Goal: Find specific page/section: Find specific page/section

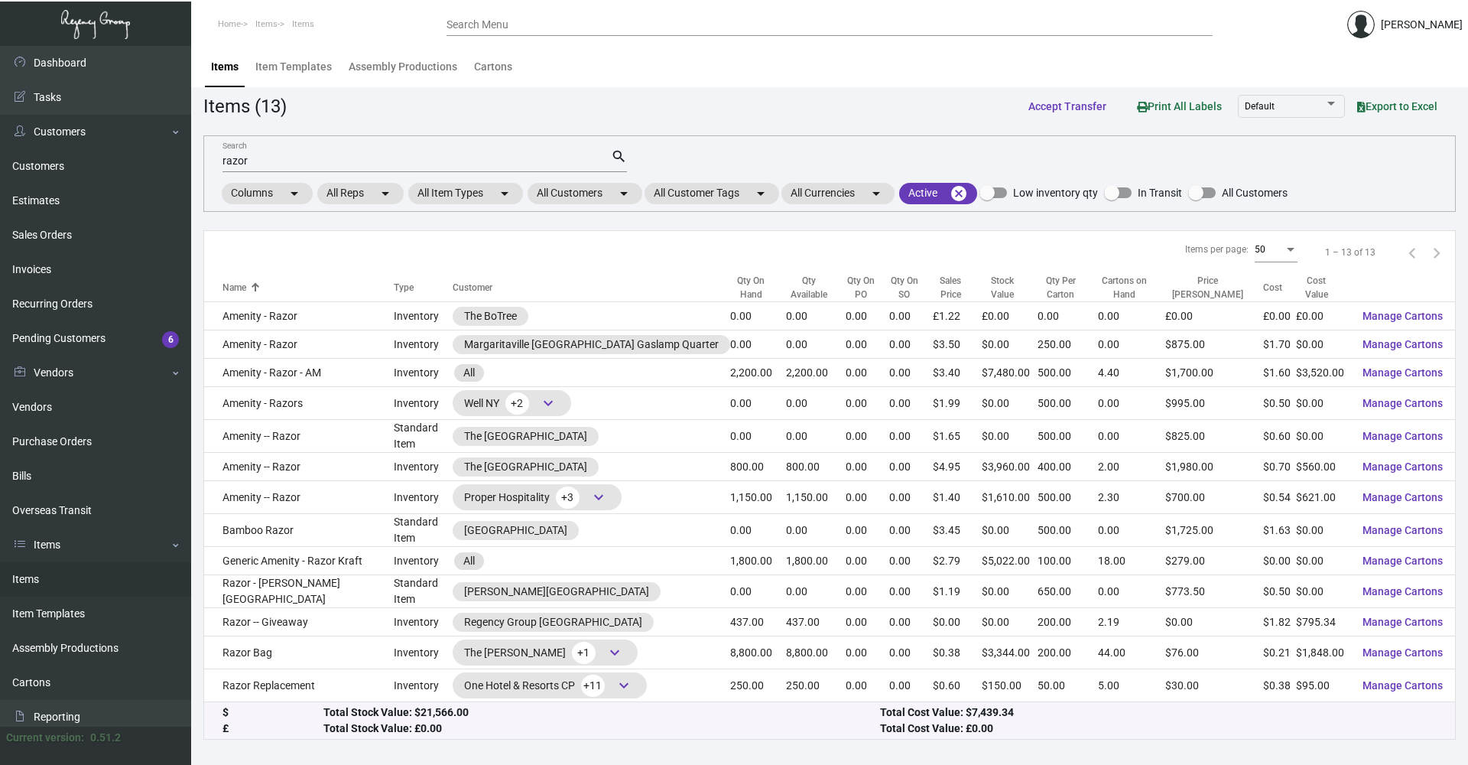
scroll to position [76, 0]
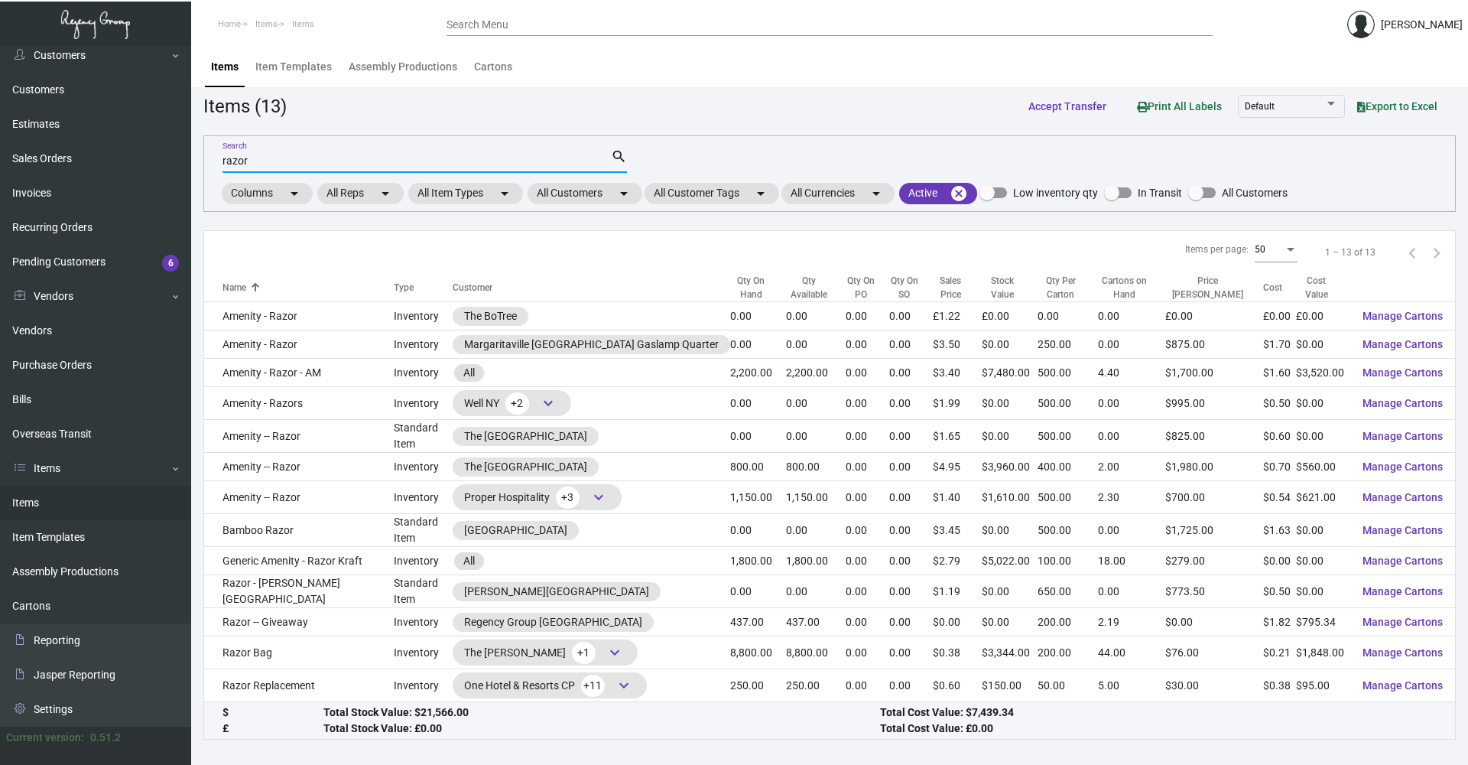
drag, startPoint x: 285, startPoint y: 156, endPoint x: 189, endPoint y: 164, distance: 96.7
click at [189, 164] on div "Dashboard Dashboard Tasks Customers Customers Estimates Sales Orders Invoices R…" at bounding box center [734, 405] width 1468 height 719
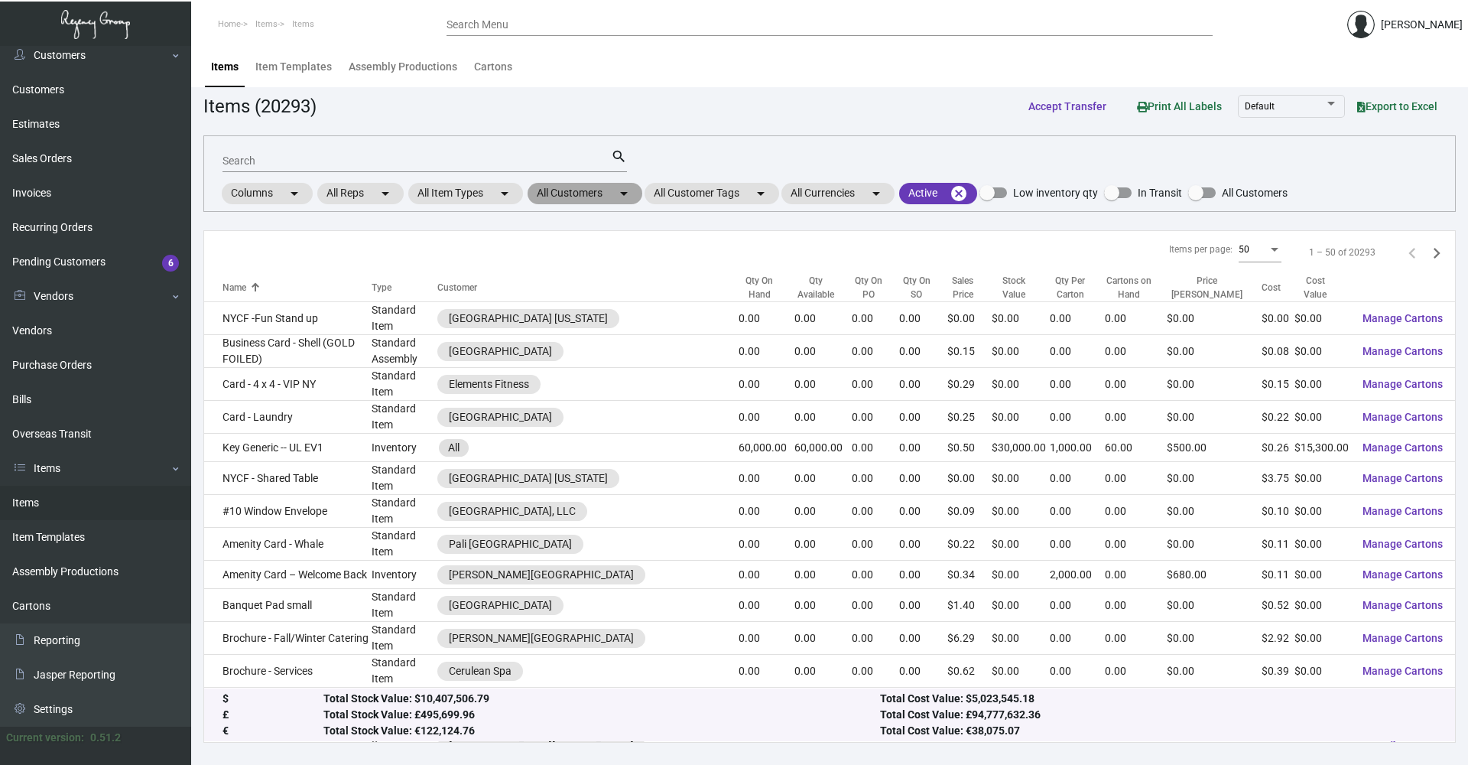
click at [623, 197] on mat-icon "arrow_drop_down" at bounding box center [624, 193] width 18 height 18
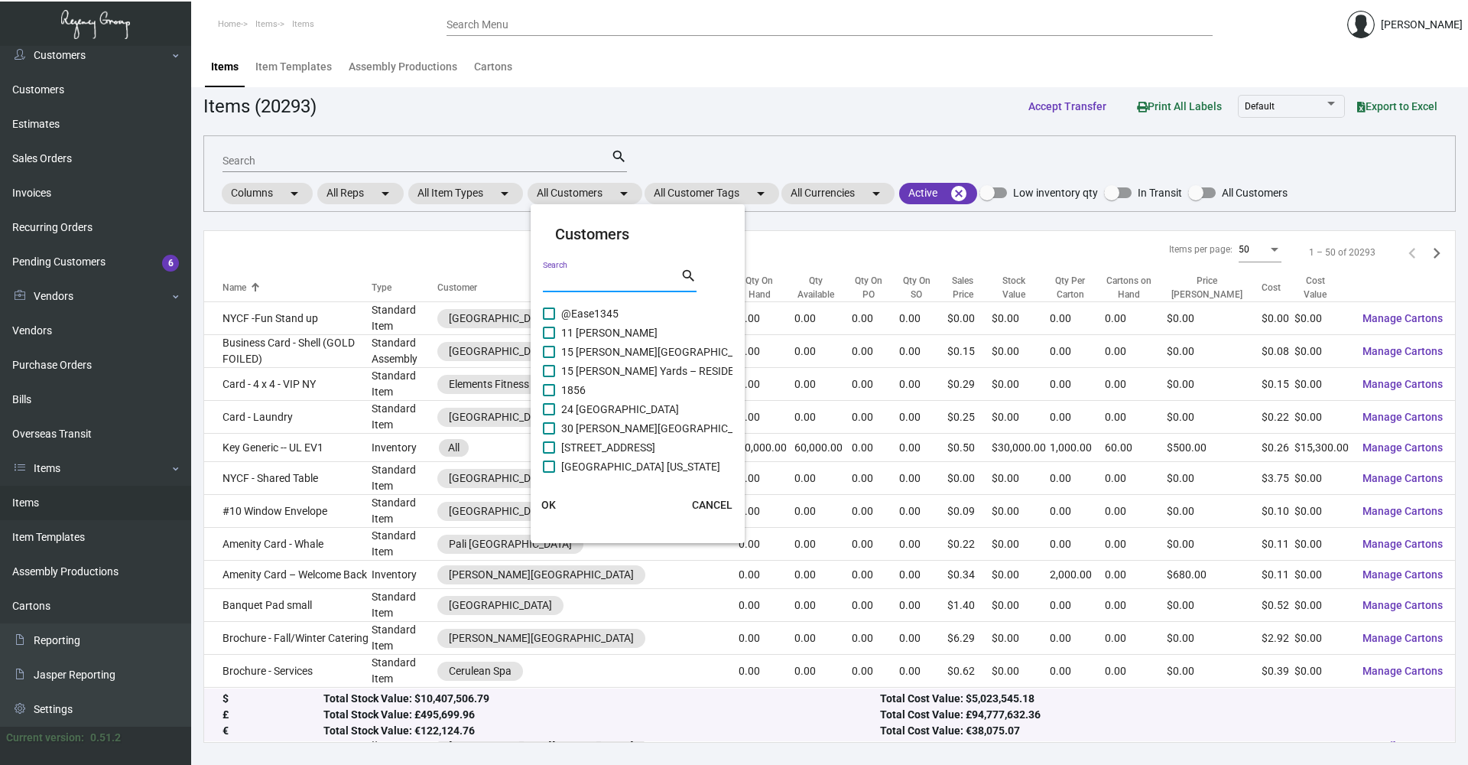
click at [577, 277] on input "Search" at bounding box center [612, 281] width 138 height 12
type input "t"
click at [573, 281] on input "tree" at bounding box center [612, 281] width 138 height 12
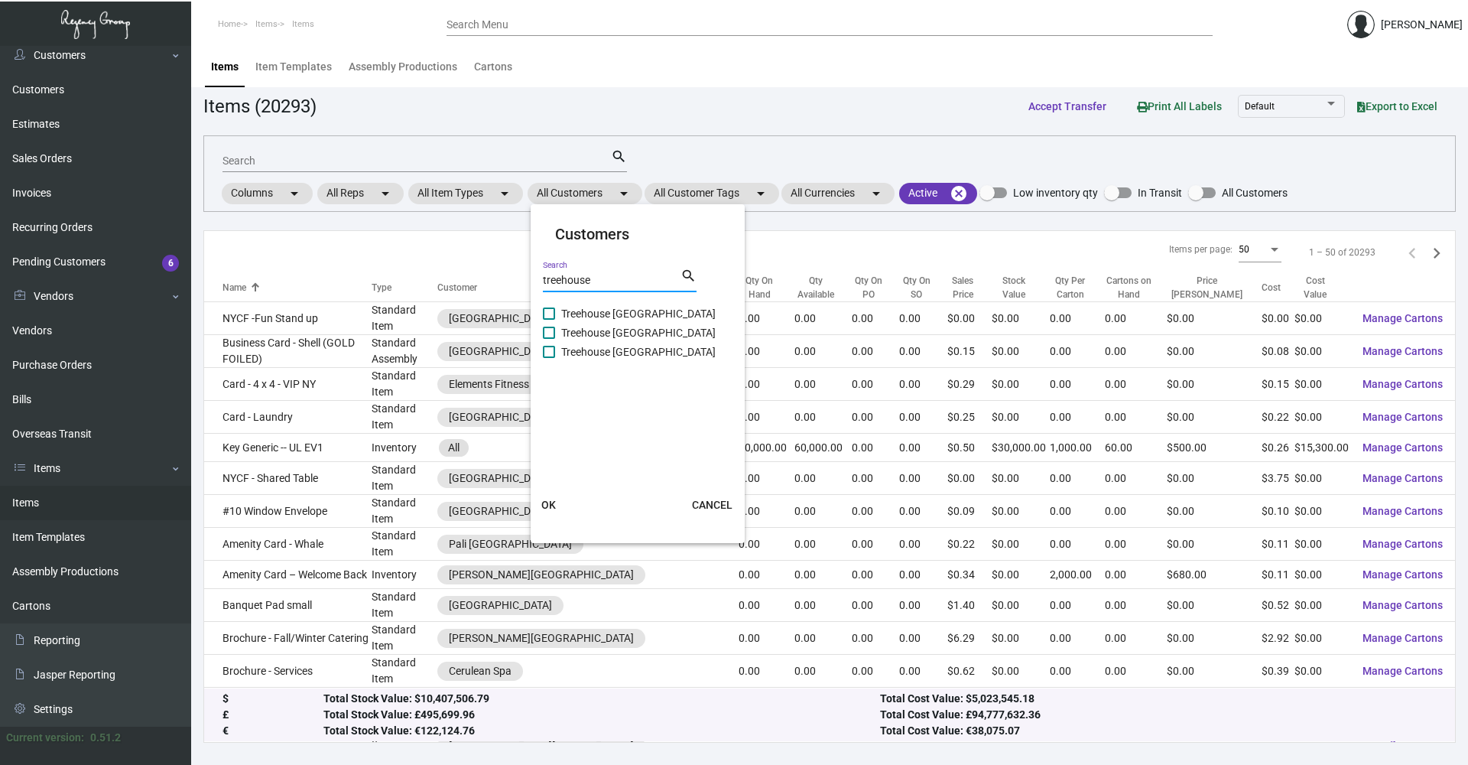
type input "treehouse"
click at [548, 354] on span at bounding box center [549, 352] width 12 height 12
click at [548, 358] on input "Treehouse [GEOGRAPHIC_DATA]" at bounding box center [548, 358] width 1 height 1
checkbox input "true"
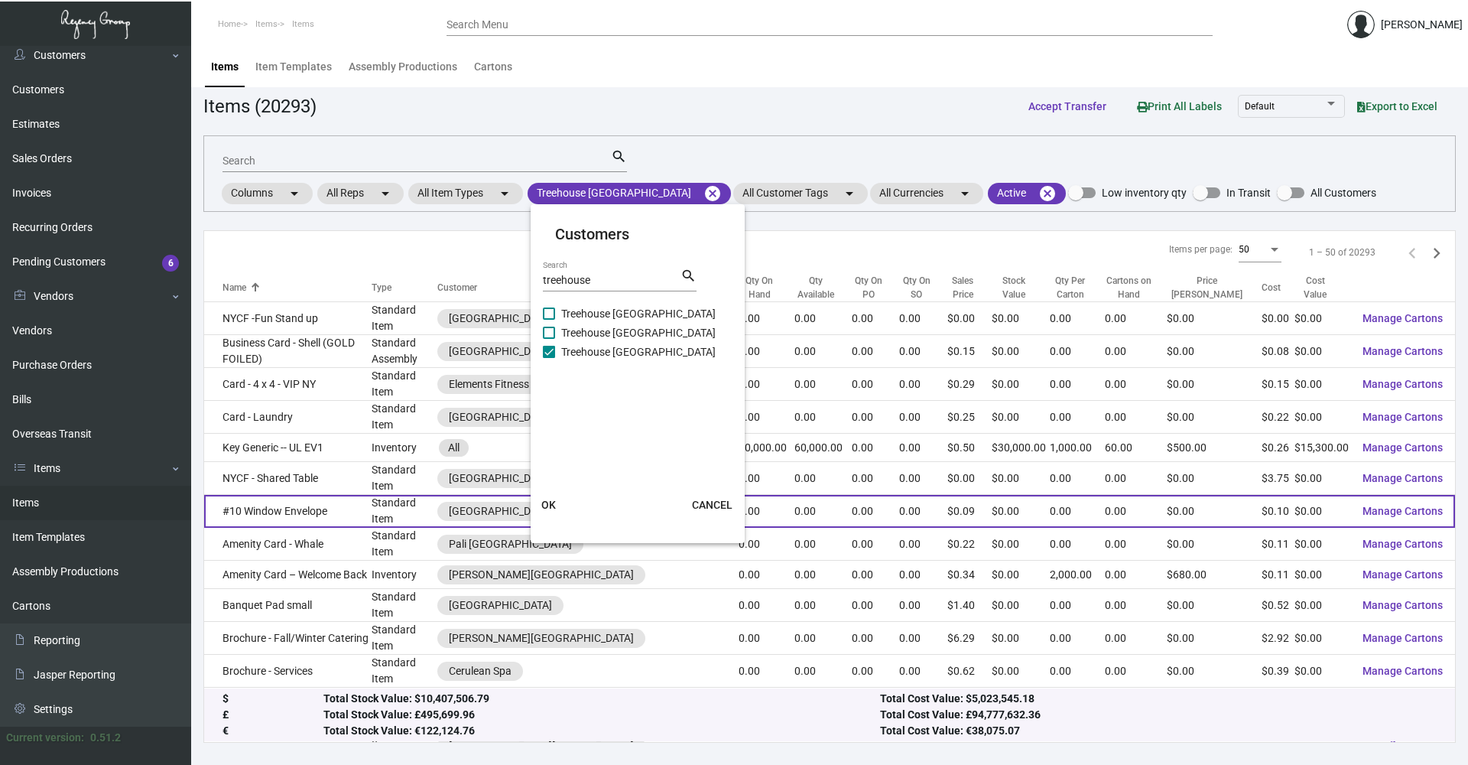
click at [552, 500] on span "OK" at bounding box center [548, 505] width 15 height 12
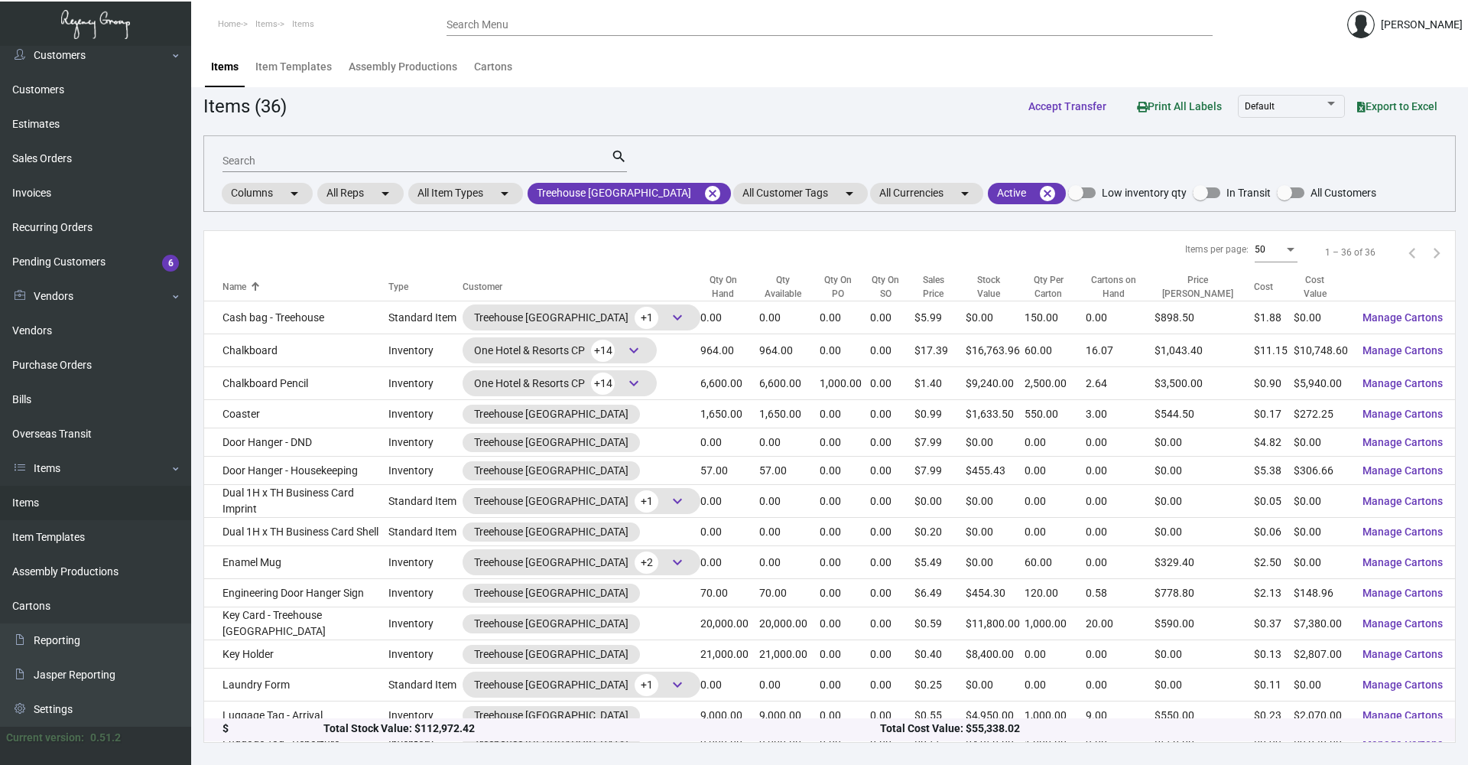
scroll to position [153, 0]
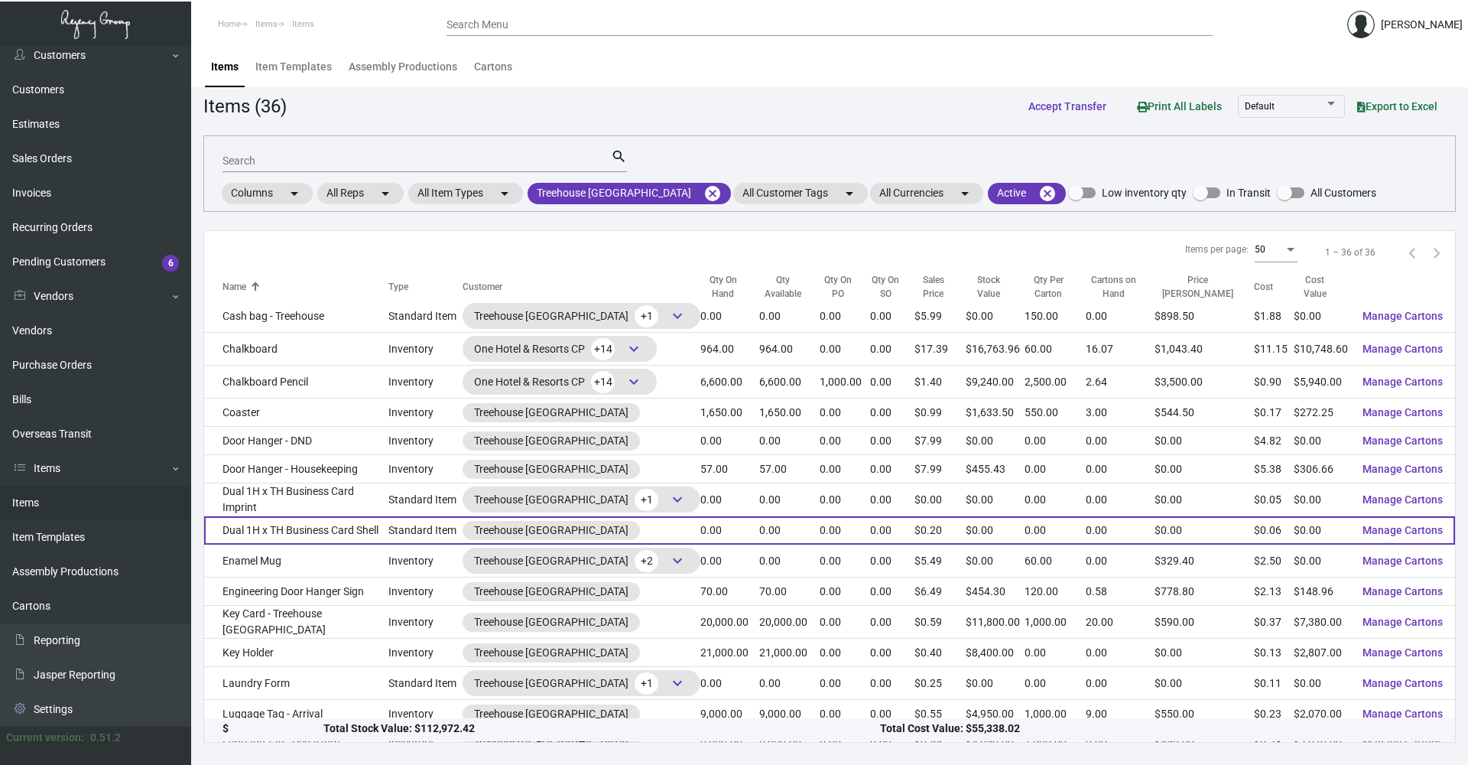
click at [372, 522] on td "Dual 1H x TH Business Card Shell" at bounding box center [296, 530] width 184 height 28
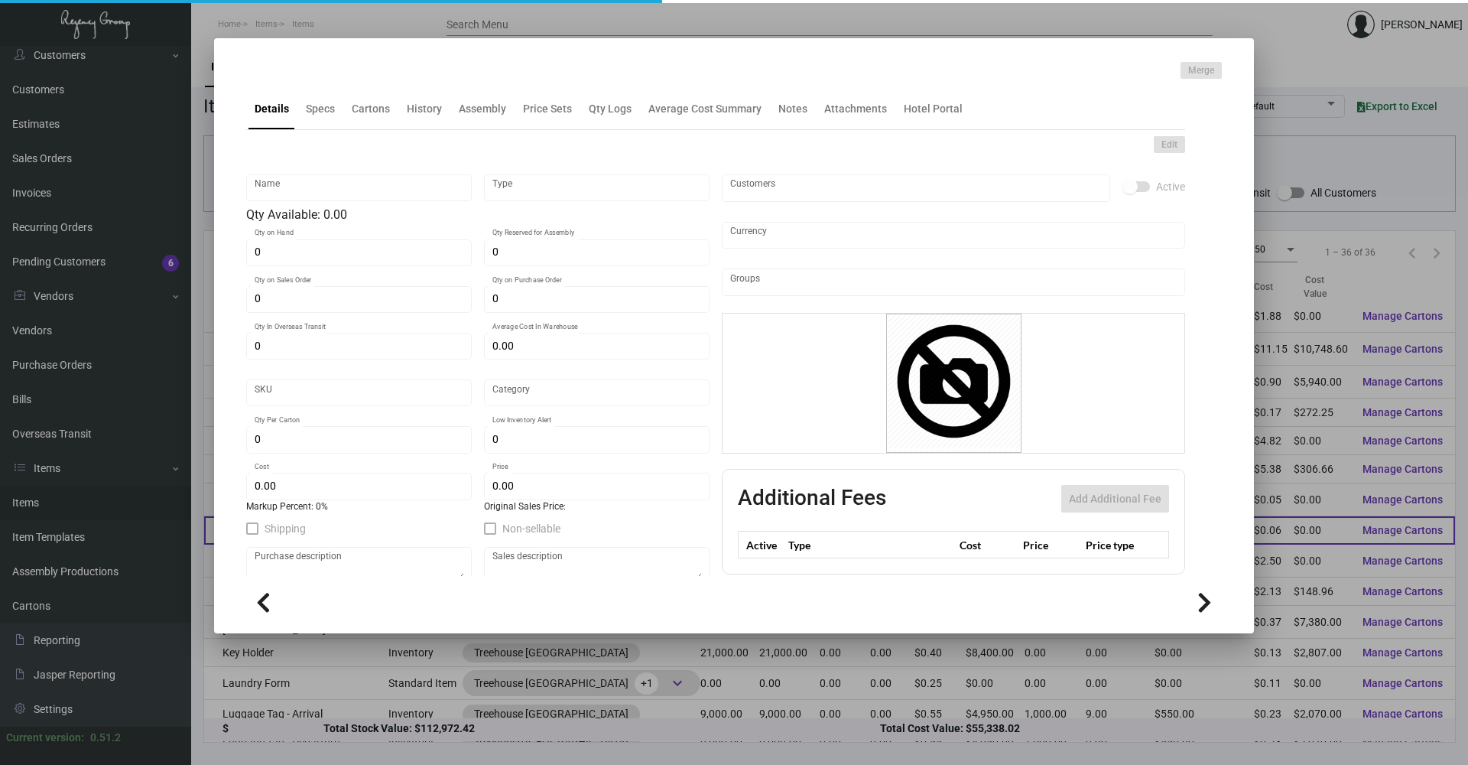
type input "Dual 1H x TH Business Card Shell"
type input "Standard Item"
type input "$ 0.00"
type input "Standard"
type input "$ 0.058"
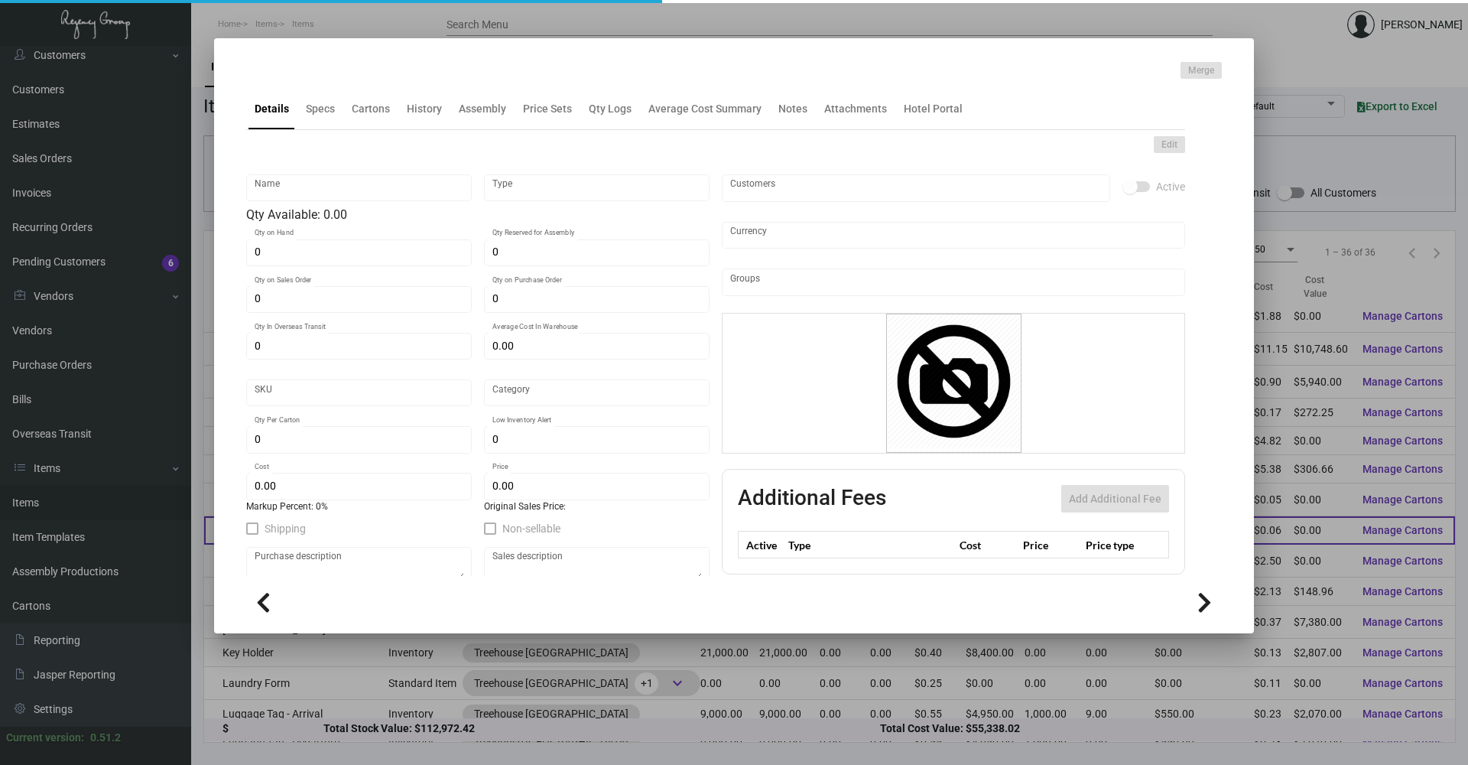
type input "$ 0.1998"
checkbox input "true"
type input "United States Dollar $"
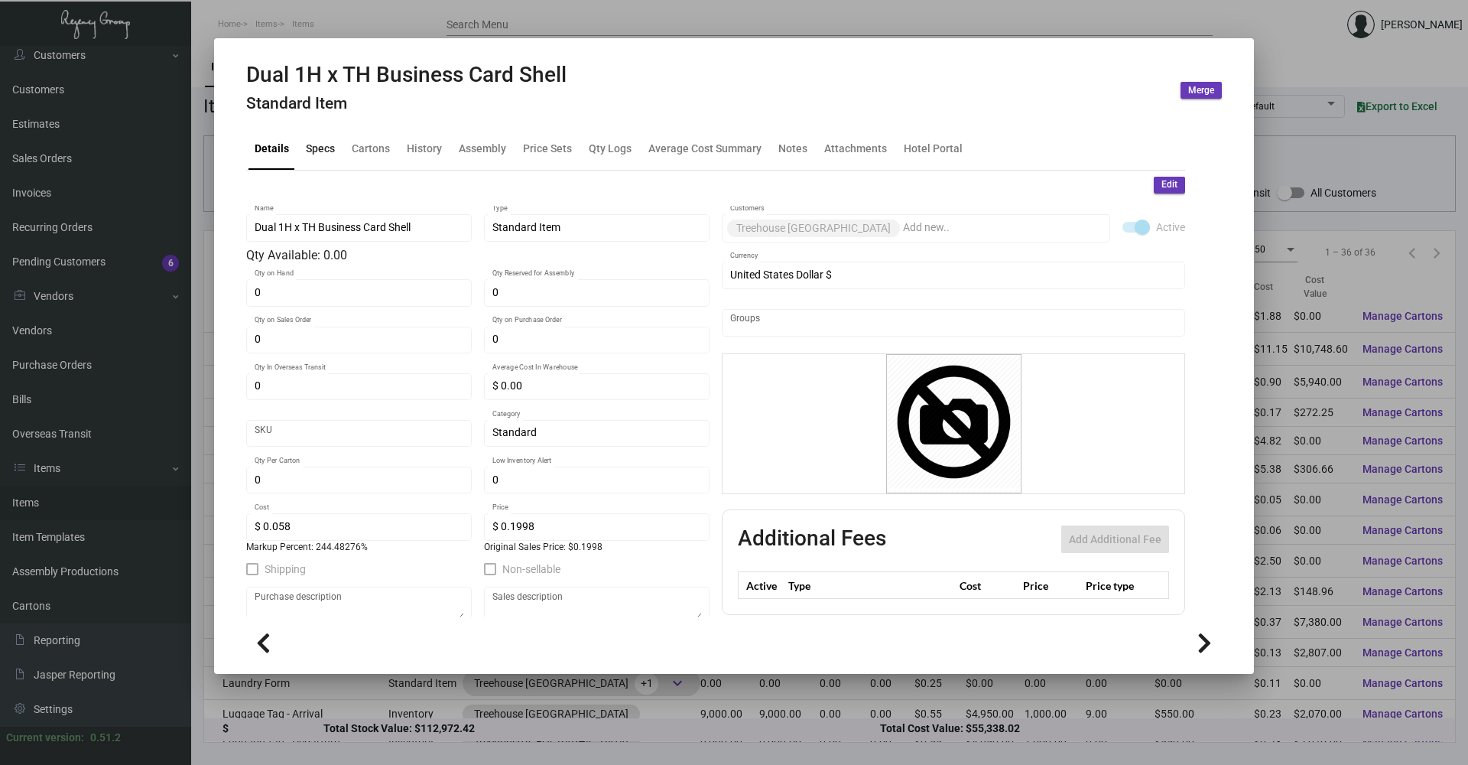
click at [324, 149] on div "Specs" at bounding box center [320, 149] width 29 height 16
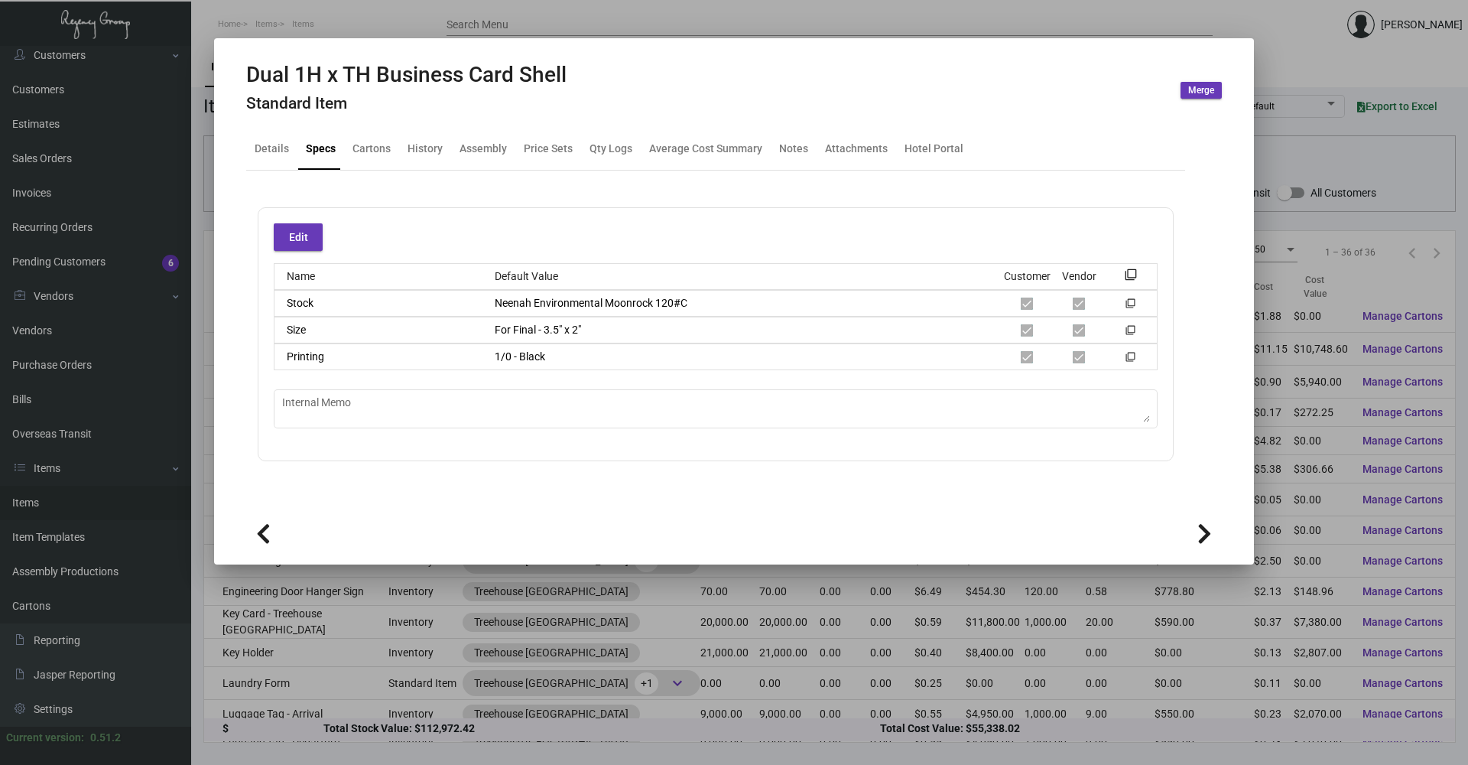
click at [369, 18] on div at bounding box center [734, 382] width 1468 height 765
